Goal: Task Accomplishment & Management: Use online tool/utility

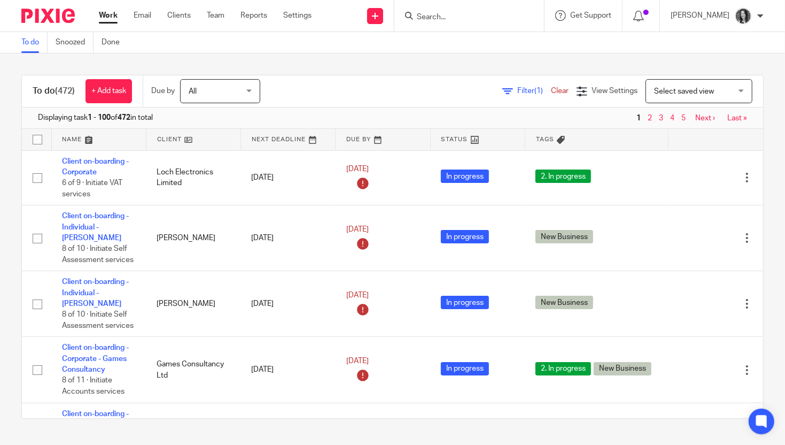
click at [463, 20] on input "Search" at bounding box center [464, 18] width 96 height 10
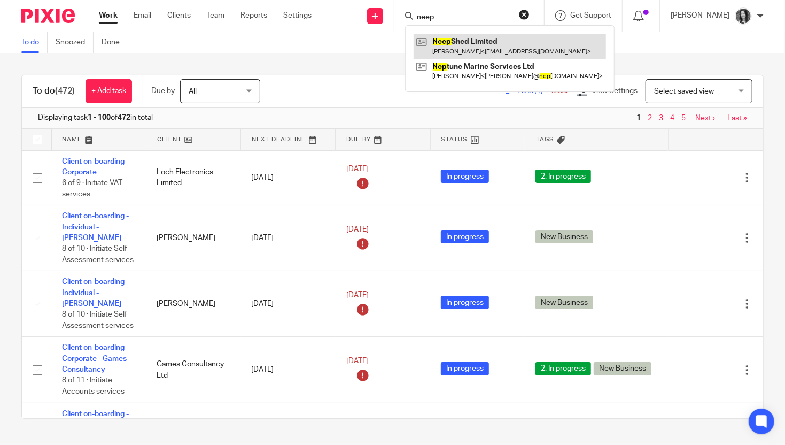
type input "neep"
click at [490, 48] on link at bounding box center [510, 46] width 192 height 25
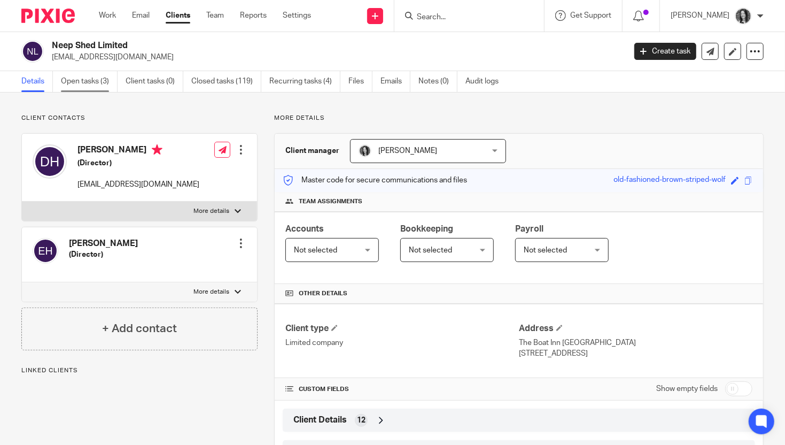
click at [80, 83] on link "Open tasks (3)" at bounding box center [89, 81] width 57 height 21
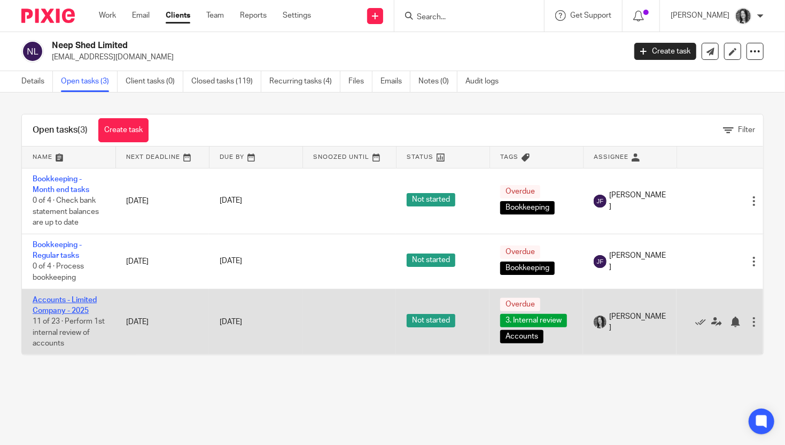
click at [74, 306] on link "Accounts - Limited Company - 2025" at bounding box center [65, 305] width 64 height 18
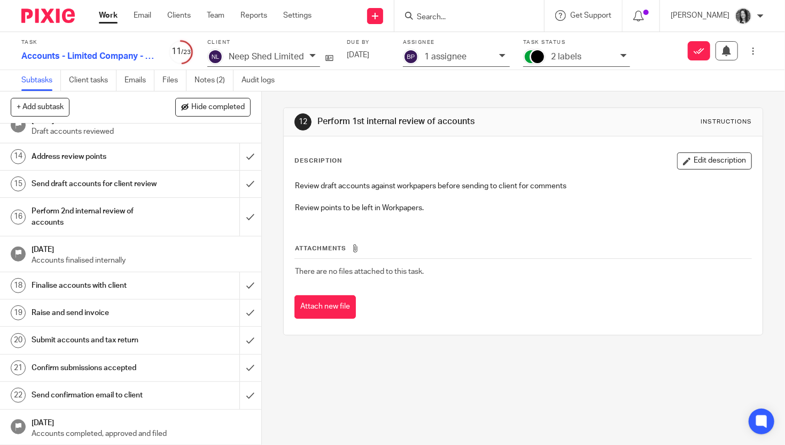
scroll to position [302, 0]
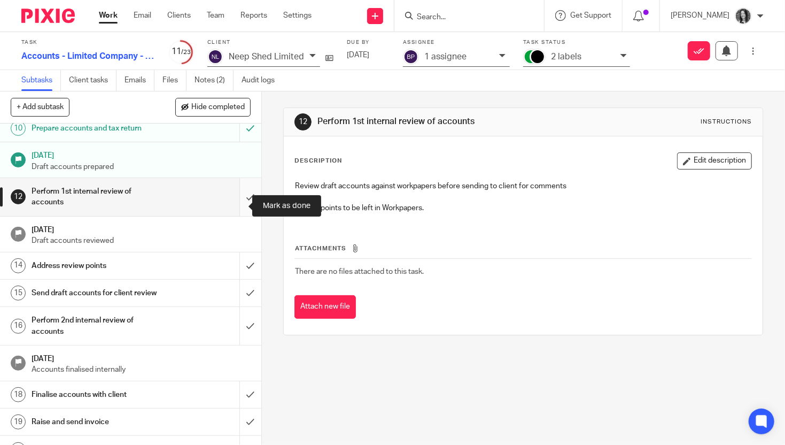
click at [235, 204] on input "submit" at bounding box center [130, 197] width 261 height 38
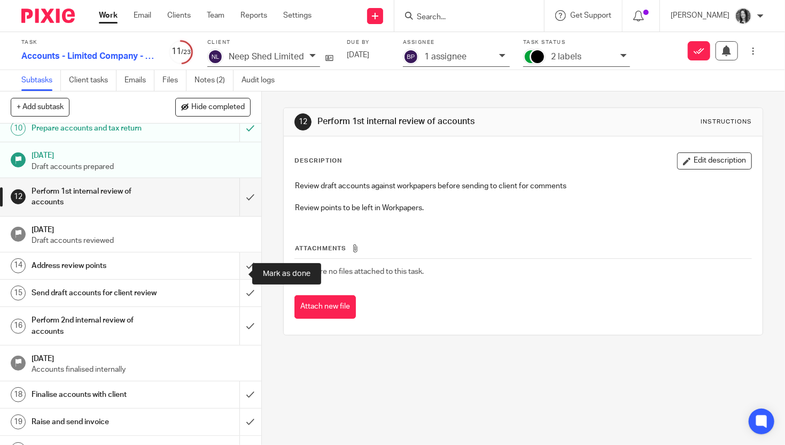
click at [240, 269] on input "submit" at bounding box center [130, 265] width 261 height 27
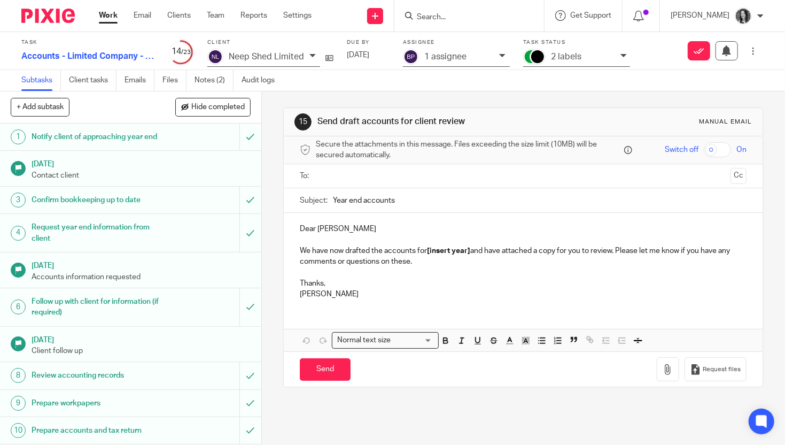
scroll to position [296, 0]
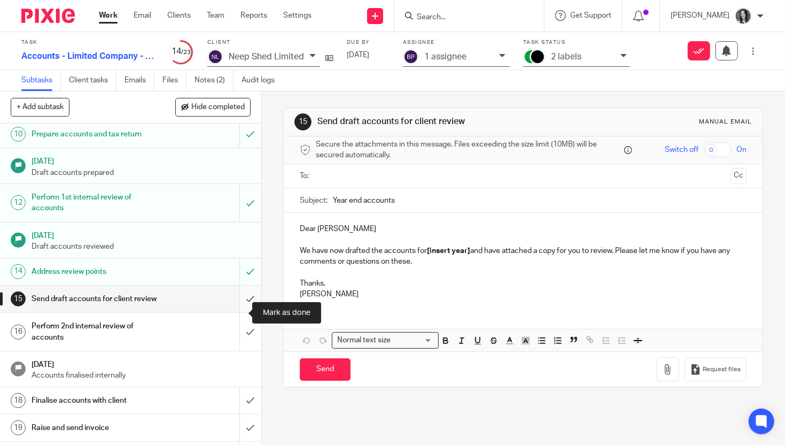
click at [235, 312] on input "submit" at bounding box center [130, 298] width 261 height 27
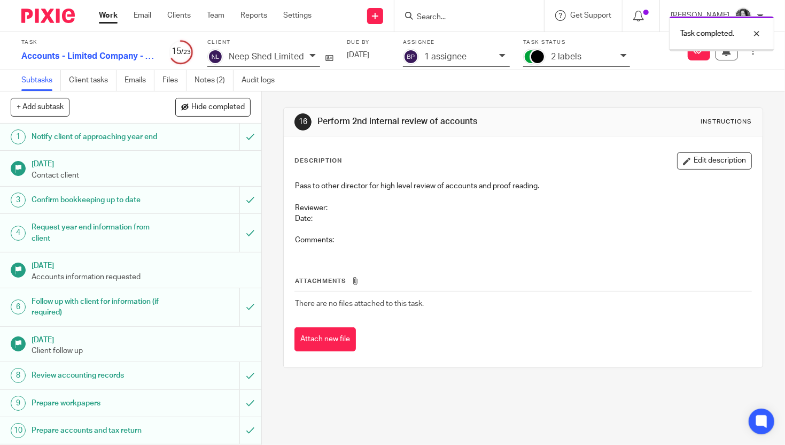
click at [571, 61] on p "2 labels" at bounding box center [566, 57] width 30 height 10
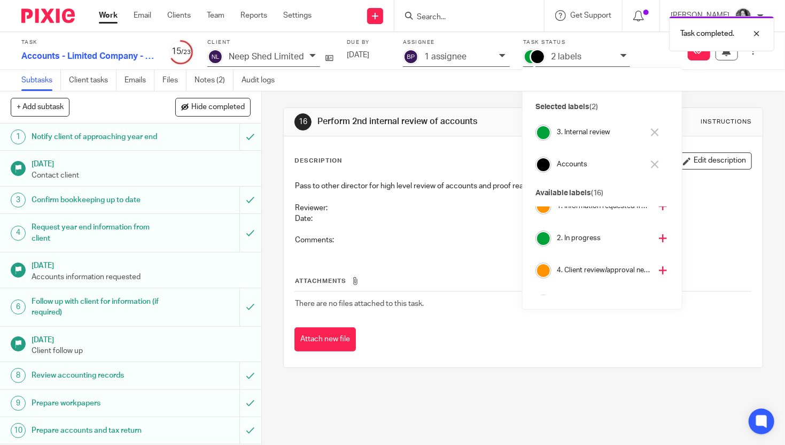
scroll to position [45, 0]
click at [595, 269] on h4 "4. Client review/approval needed" at bounding box center [604, 270] width 94 height 10
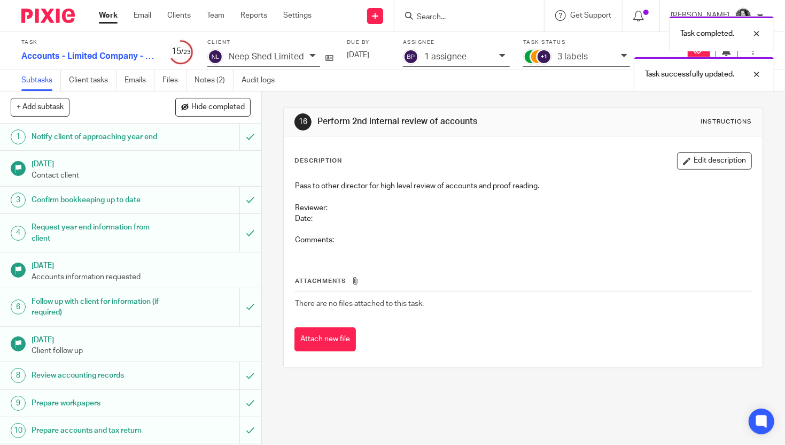
click at [435, 63] on div "Task completed. Task successfully updated." at bounding box center [584, 51] width 382 height 81
click at [459, 56] on p "1 assignee" at bounding box center [445, 57] width 42 height 10
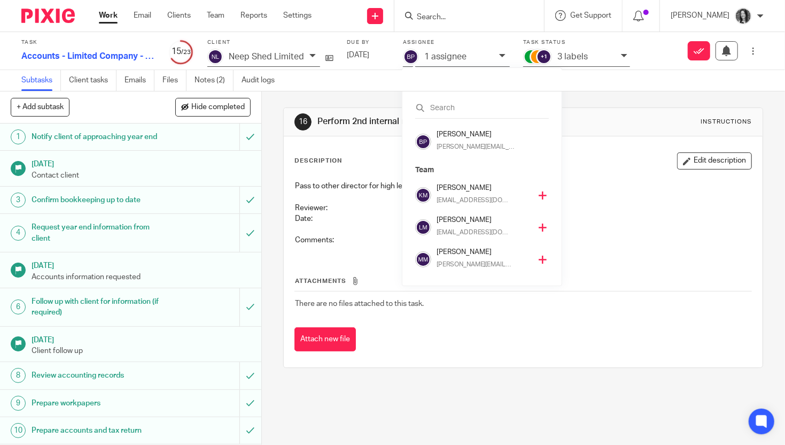
scroll to position [225, 0]
click at [460, 256] on h4 "[PERSON_NAME]" at bounding box center [484, 252] width 94 height 10
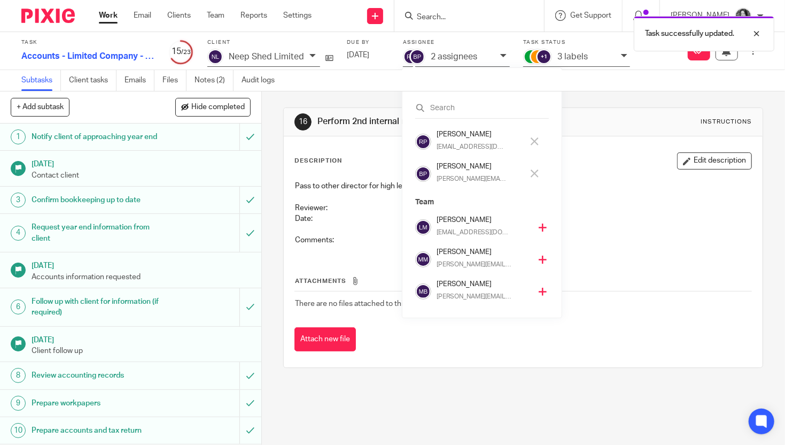
click at [458, 168] on h4 "[PERSON_NAME]" at bounding box center [480, 166] width 87 height 10
